Goal: Information Seeking & Learning: Learn about a topic

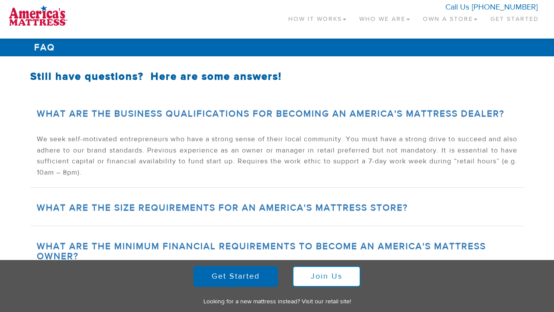
scroll to position [427, 0]
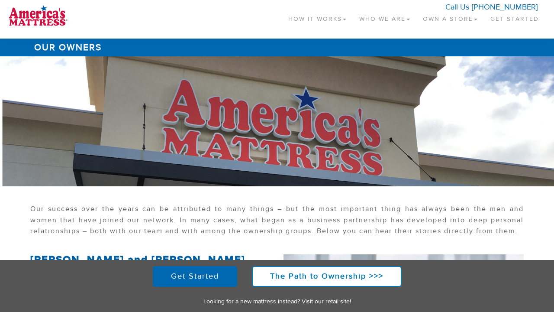
scroll to position [373, 0]
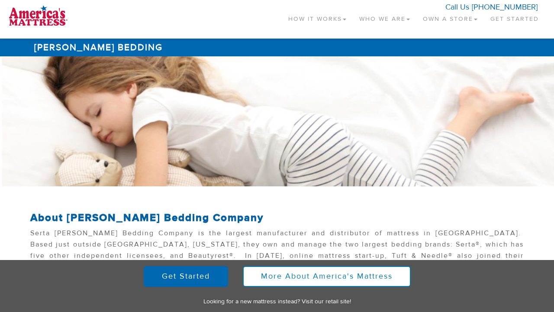
scroll to position [187, 0]
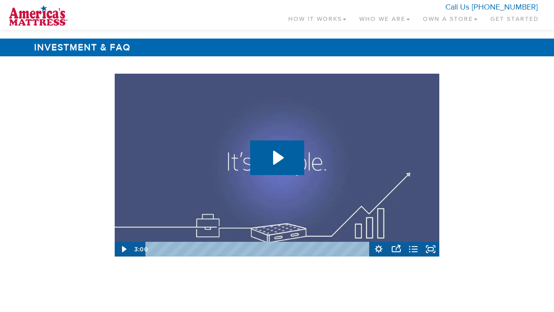
scroll to position [1296, 0]
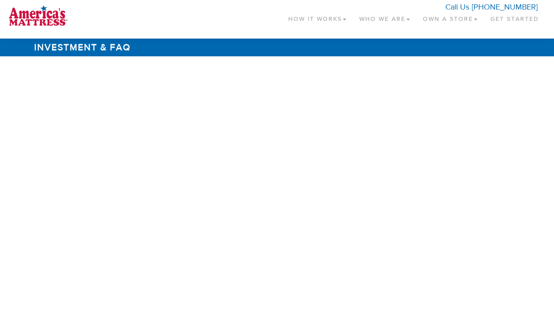
scroll to position [1296, 0]
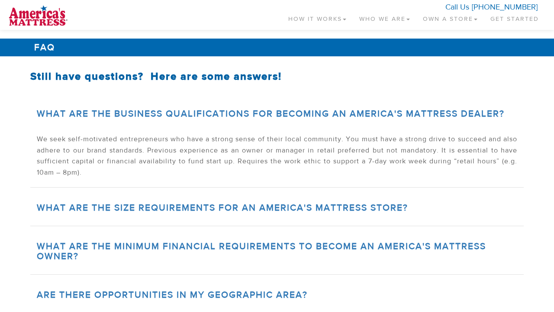
scroll to position [427, 0]
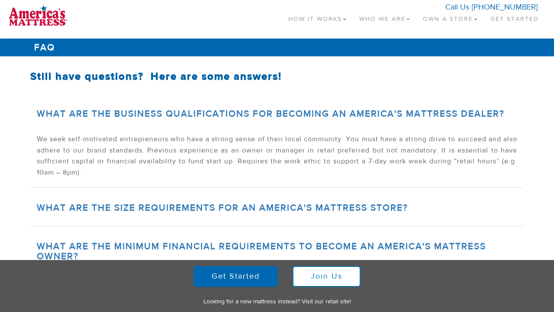
scroll to position [427, 0]
